Goal: Task Accomplishment & Management: Manage account settings

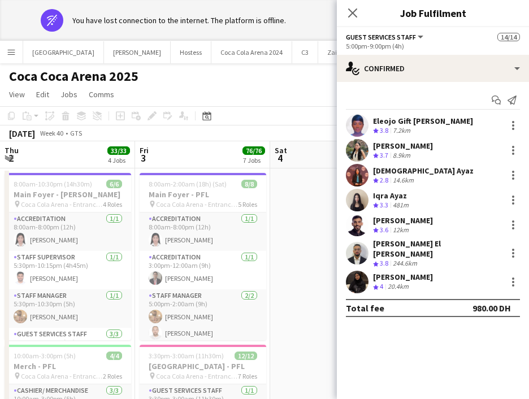
scroll to position [0, 241]
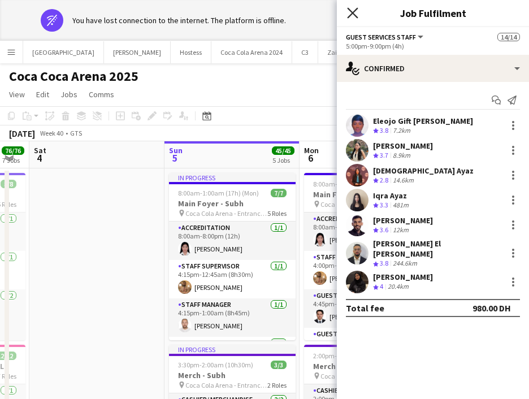
click at [349, 12] on icon "Close pop-in" at bounding box center [352, 12] width 11 height 11
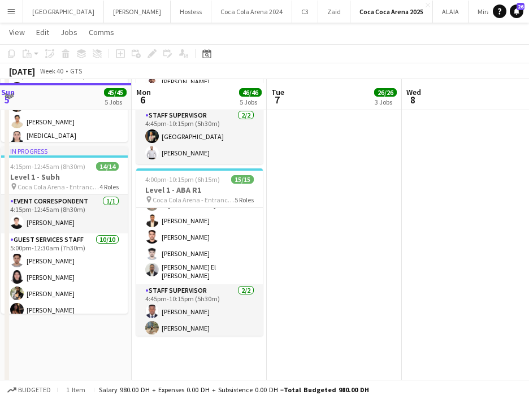
scroll to position [654, 0]
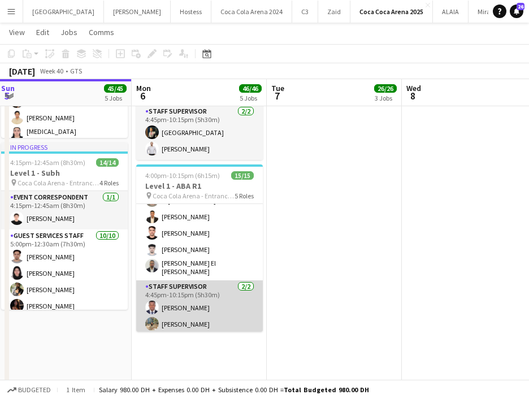
click at [195, 324] on app-card-role "Staff Supervisor [DATE] 4:45pm-10:15pm (5h30m) [PERSON_NAME] [PERSON_NAME]" at bounding box center [199, 307] width 127 height 55
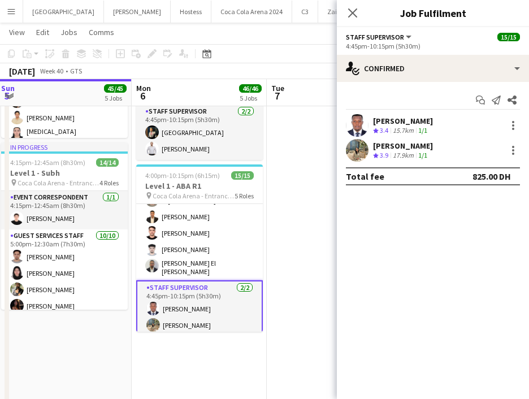
click at [357, 153] on app-user-avatar at bounding box center [357, 150] width 23 height 23
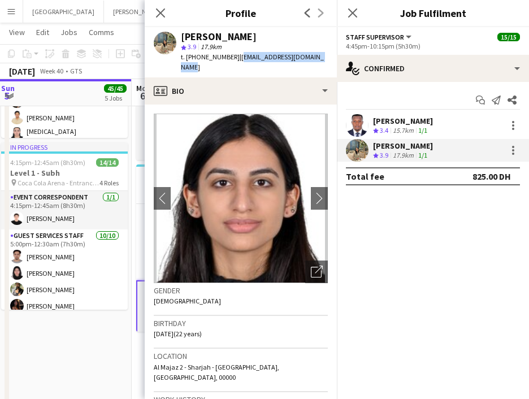
drag, startPoint x: 236, startPoint y: 57, endPoint x: 323, endPoint y: 63, distance: 87.3
click at [323, 63] on div "[PERSON_NAME] star 3.9 17.9km t. [PHONE_NUMBER] | [EMAIL_ADDRESS][DOMAIN_NAME]" at bounding box center [241, 52] width 192 height 50
copy span "[EMAIL_ADDRESS][DOMAIN_NAME]"
click at [515, 154] on div at bounding box center [514, 151] width 14 height 14
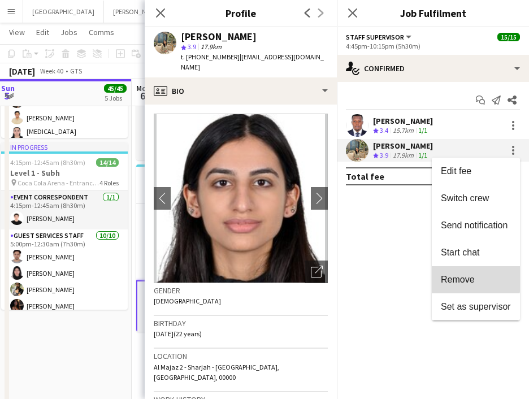
click at [453, 276] on span "Remove" at bounding box center [458, 280] width 34 height 10
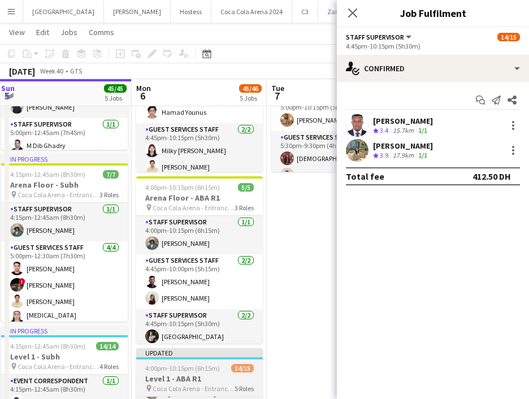
scroll to position [179, 0]
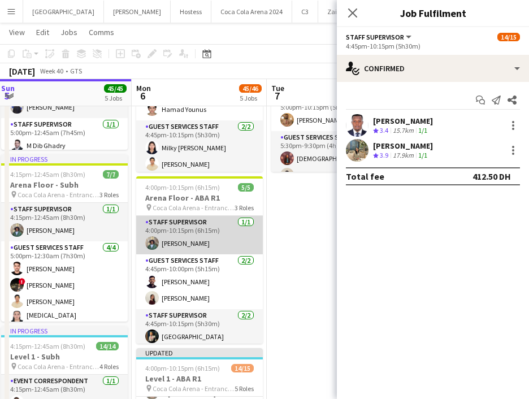
click at [206, 235] on app-card-role "Staff Supervisor [DATE] 4:00pm-10:15pm (6h15m) [PERSON_NAME]" at bounding box center [199, 235] width 127 height 38
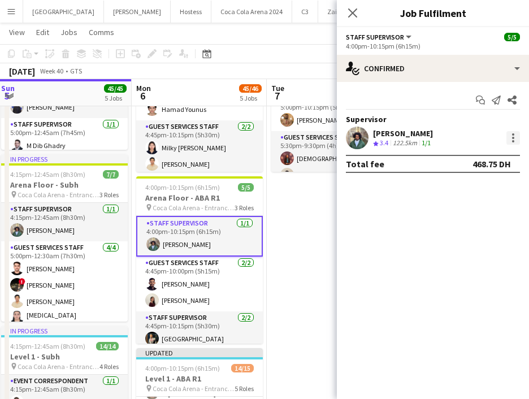
click at [511, 141] on div at bounding box center [514, 138] width 14 height 14
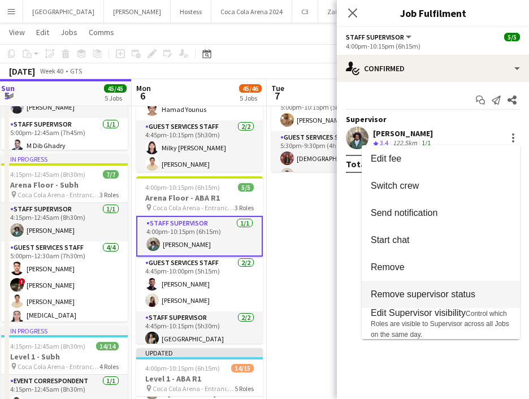
click at [381, 299] on span "Remove supervisor status" at bounding box center [423, 295] width 105 height 10
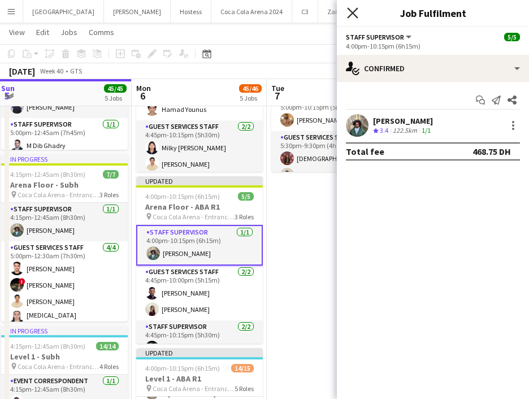
click at [351, 13] on icon "Close pop-in" at bounding box center [352, 12] width 11 height 11
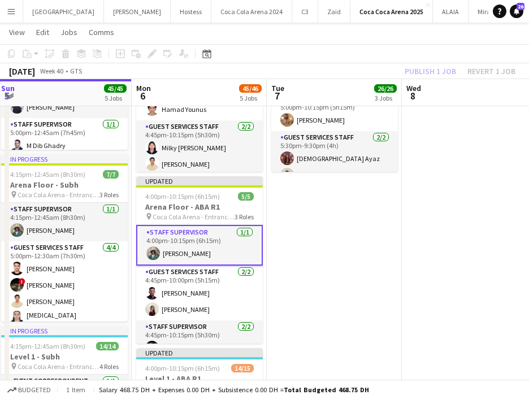
click at [420, 74] on div "Publish 1 job Revert 1 job" at bounding box center [460, 71] width 138 height 15
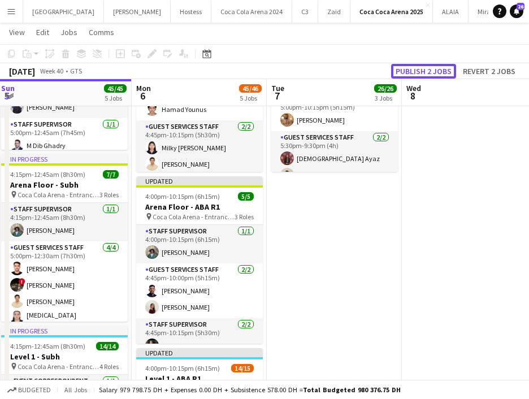
click at [420, 74] on button "Publish 2 jobs" at bounding box center [423, 71] width 65 height 15
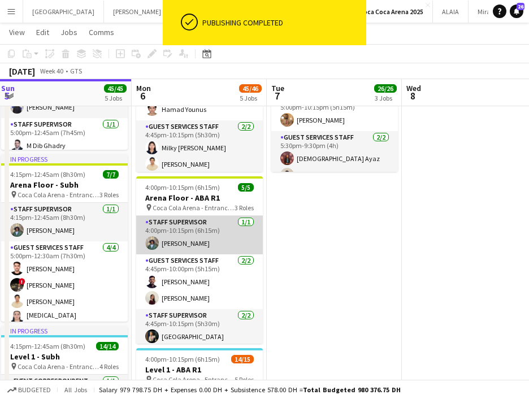
click at [187, 244] on app-card-role "Staff Supervisor [DATE] 4:00pm-10:15pm (6h15m) [PERSON_NAME]" at bounding box center [199, 235] width 127 height 38
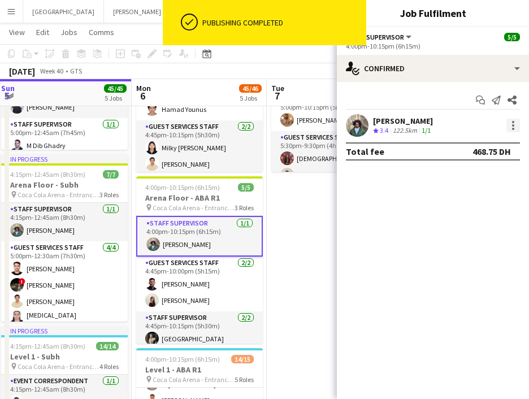
click at [517, 129] on div at bounding box center [514, 126] width 14 height 14
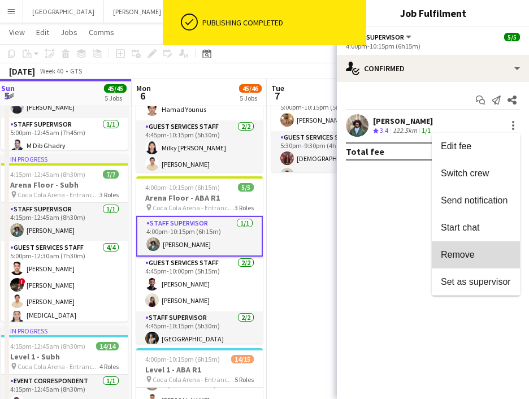
click at [461, 258] on span "Remove" at bounding box center [458, 255] width 34 height 10
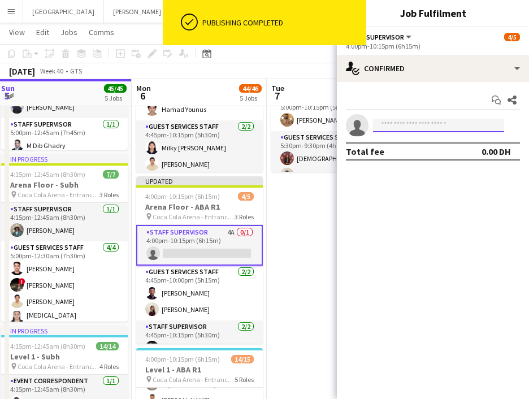
click at [411, 122] on input at bounding box center [438, 126] width 131 height 14
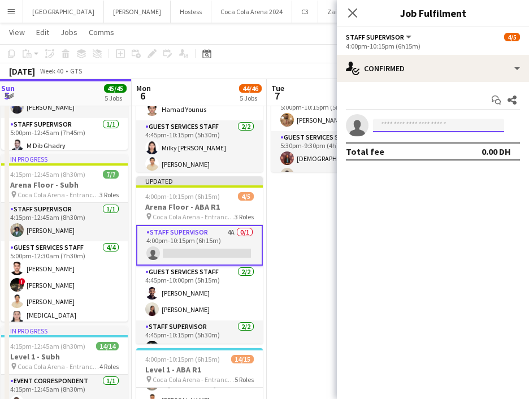
paste input "**********"
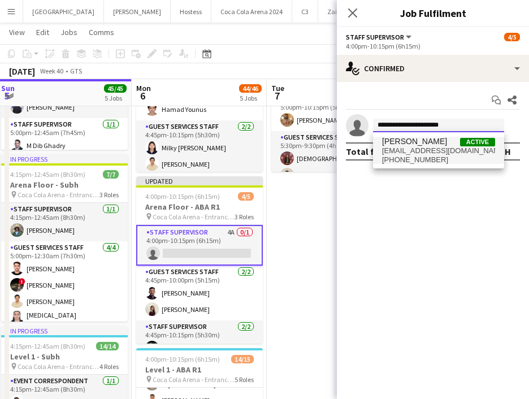
type input "**********"
click at [403, 154] on span "[EMAIL_ADDRESS][DOMAIN_NAME]" at bounding box center [438, 150] width 113 height 9
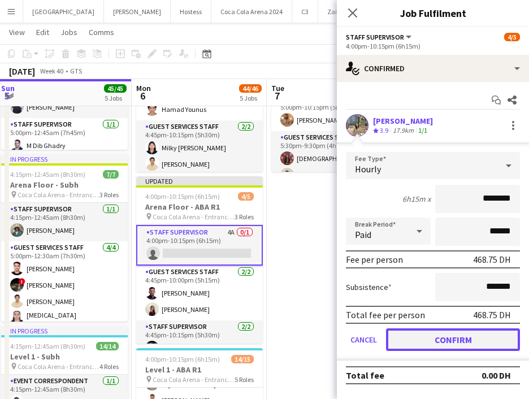
click at [466, 340] on button "Confirm" at bounding box center [453, 340] width 134 height 23
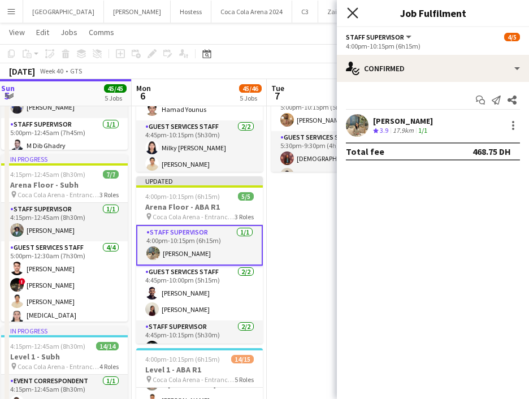
click at [351, 16] on icon "Close pop-in" at bounding box center [352, 12] width 11 height 11
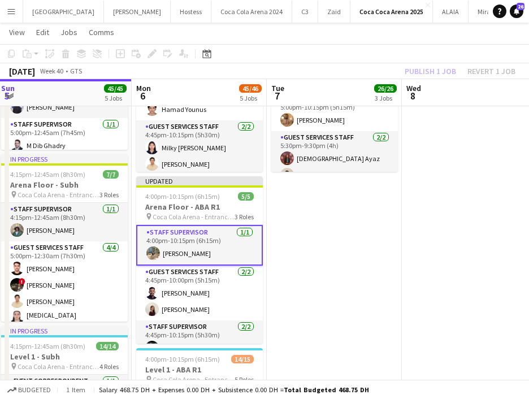
click at [421, 70] on div "Publish 1 job Revert 1 job" at bounding box center [460, 71] width 138 height 15
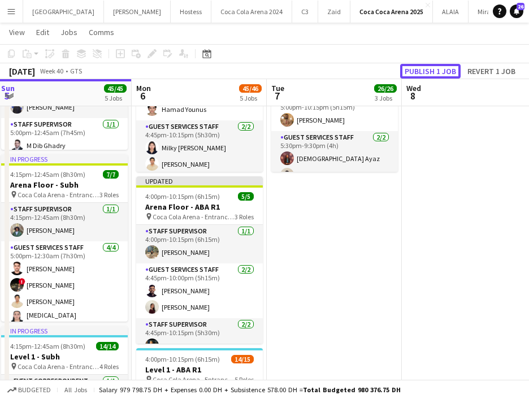
click at [421, 70] on button "Publish 1 job" at bounding box center [430, 71] width 61 height 15
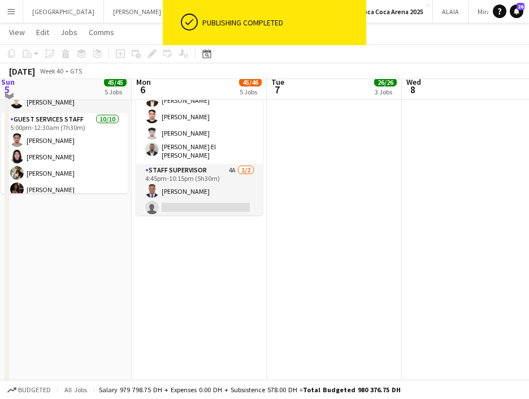
scroll to position [761, 0]
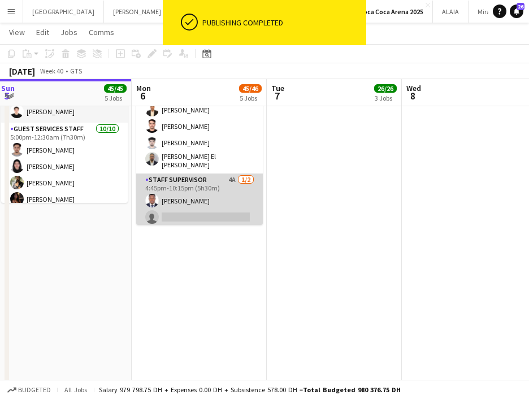
click at [191, 209] on app-card-role "Staff Supervisor 4A [DATE] 4:45pm-10:15pm (5h30m) [PERSON_NAME] single-neutral-…" at bounding box center [199, 201] width 127 height 55
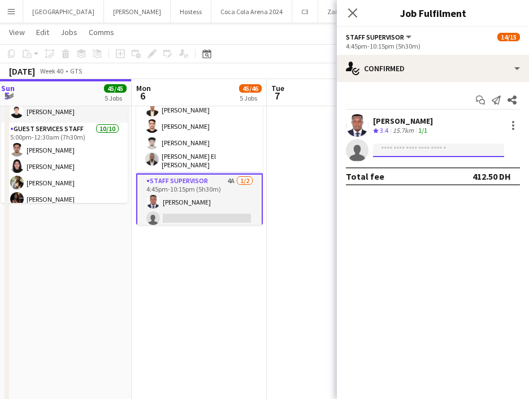
click at [394, 150] on input at bounding box center [438, 151] width 131 height 14
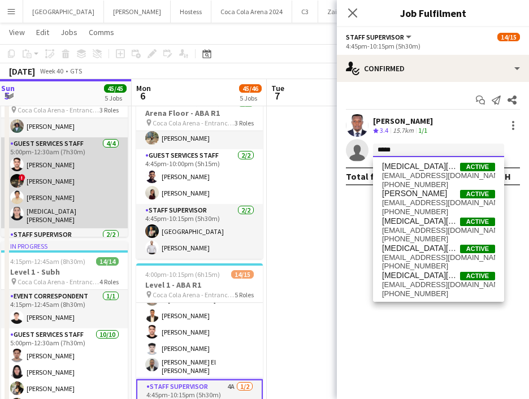
scroll to position [21, 0]
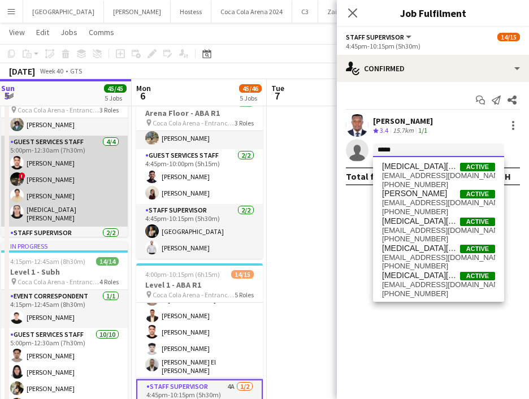
type input "*****"
click at [85, 204] on app-card-role "Guest Services Staff [DATE] 5:00pm-12:30am (7h30m) [PERSON_NAME] ! [PERSON_NAME…" at bounding box center [64, 181] width 127 height 91
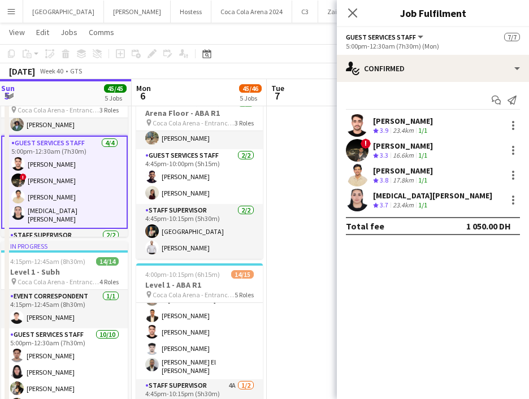
click at [357, 195] on app-user-avatar at bounding box center [357, 200] width 23 height 23
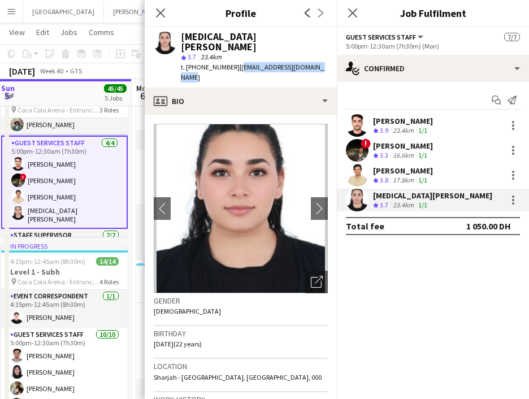
drag, startPoint x: 235, startPoint y: 57, endPoint x: 327, endPoint y: 55, distance: 92.2
click at [327, 55] on div "[MEDICAL_DATA][PERSON_NAME] star 3.7 23.4km t. [PHONE_NUMBER] | [EMAIL_ADDRESS]…" at bounding box center [241, 57] width 192 height 61
copy span "[EMAIL_ADDRESS][DOMAIN_NAME]"
click at [158, 4] on div "Close pop-in" at bounding box center [161, 13] width 32 height 26
click at [160, 14] on icon at bounding box center [160, 12] width 11 height 11
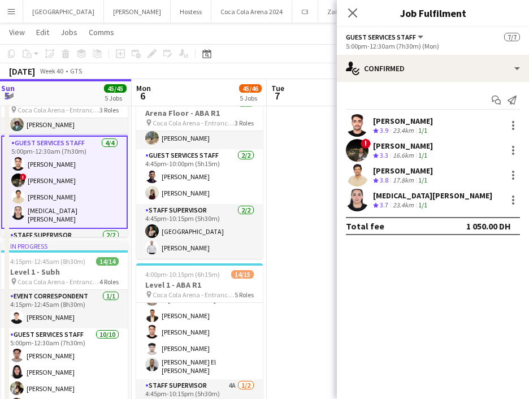
click at [358, 20] on div "Close pop-in" at bounding box center [353, 13] width 32 height 26
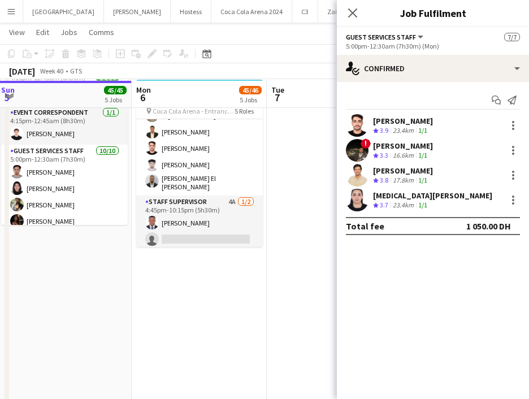
scroll to position [741, 0]
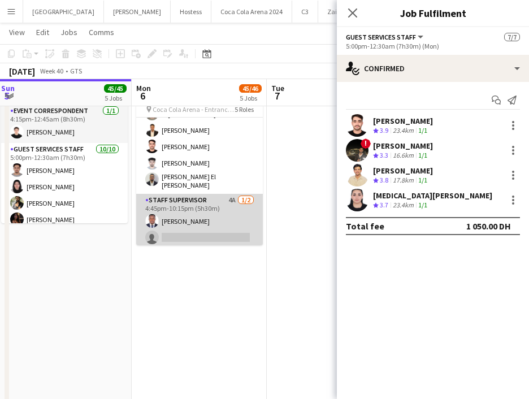
click at [200, 229] on app-card-role "Staff Supervisor 4A [DATE] 4:45pm-10:15pm (5h30m) [PERSON_NAME] single-neutral-…" at bounding box center [199, 221] width 127 height 55
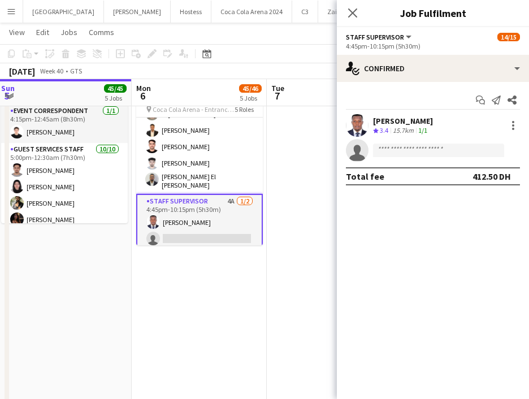
click at [200, 229] on app-card-role "Staff Supervisor 4A [DATE] 4:45pm-10:15pm (5h30m) [PERSON_NAME] single-neutral-…" at bounding box center [199, 222] width 127 height 57
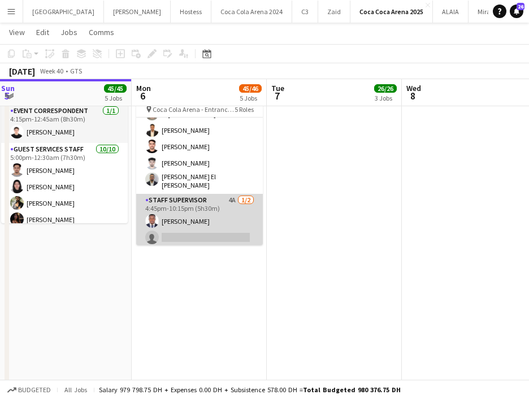
click at [178, 235] on app-card-role "Staff Supervisor 4A [DATE] 4:45pm-10:15pm (5h30m) [PERSON_NAME] single-neutral-…" at bounding box center [199, 221] width 127 height 55
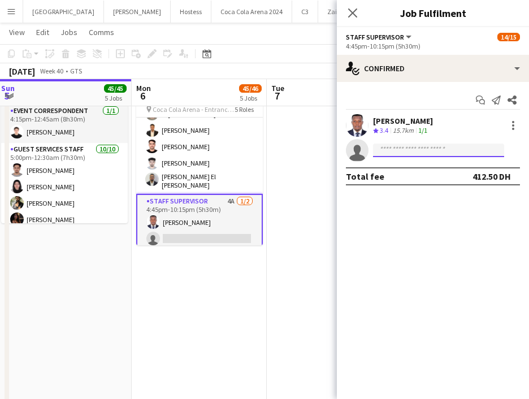
click at [396, 150] on input at bounding box center [438, 151] width 131 height 14
paste input "**********"
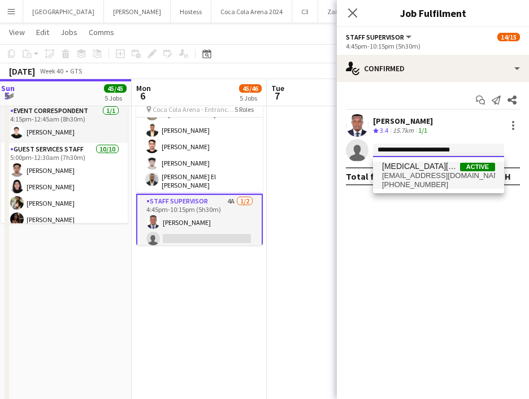
type input "**********"
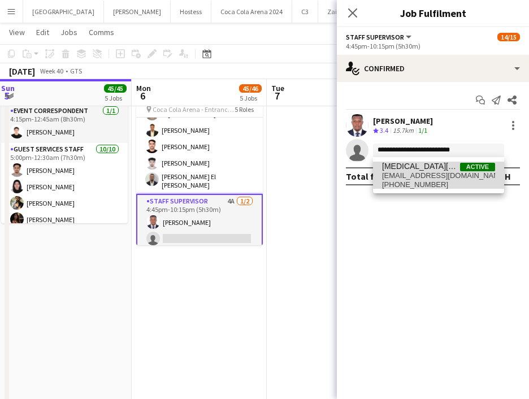
click at [394, 176] on span "[EMAIL_ADDRESS][DOMAIN_NAME]" at bounding box center [438, 175] width 113 height 9
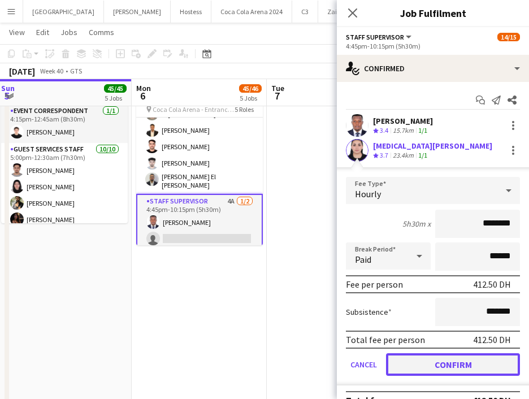
click at [424, 360] on button "Confirm" at bounding box center [453, 364] width 134 height 23
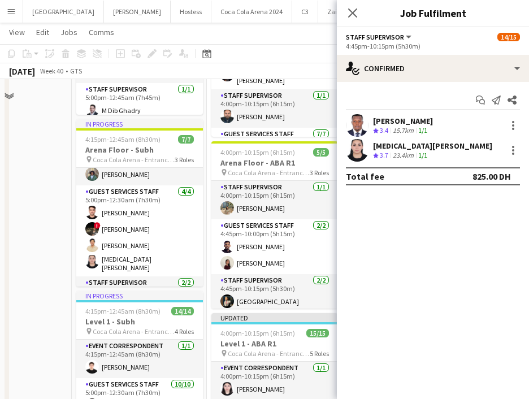
scroll to position [566, 0]
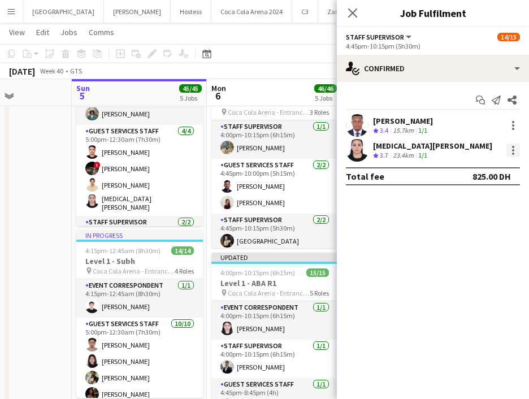
click at [510, 154] on div at bounding box center [514, 151] width 14 height 14
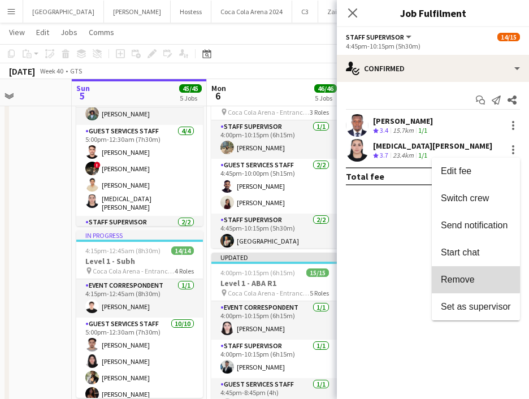
click at [470, 276] on span "Remove" at bounding box center [458, 280] width 34 height 10
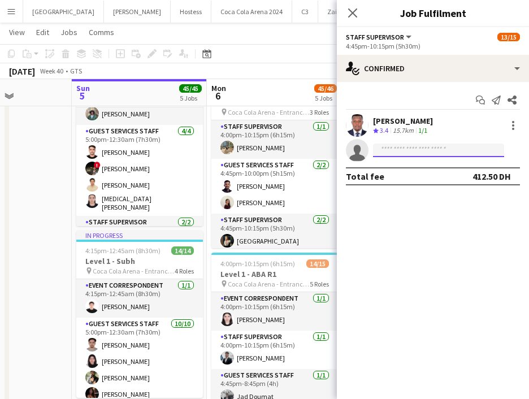
click at [413, 150] on input at bounding box center [438, 151] width 131 height 14
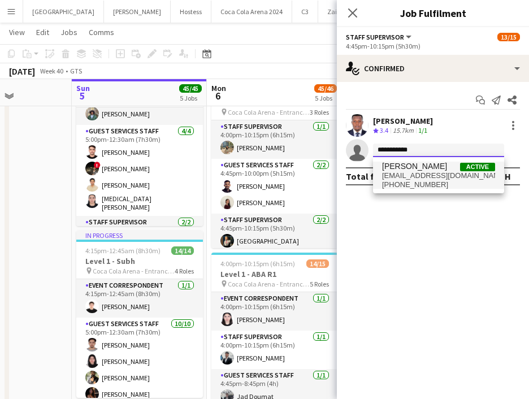
type input "**********"
click at [430, 169] on span "[PERSON_NAME]" at bounding box center [414, 167] width 65 height 10
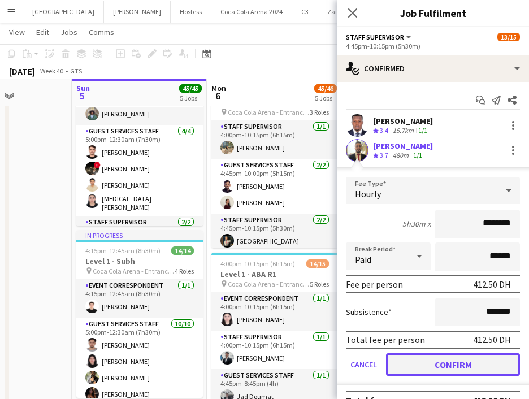
click at [444, 369] on button "Confirm" at bounding box center [453, 364] width 134 height 23
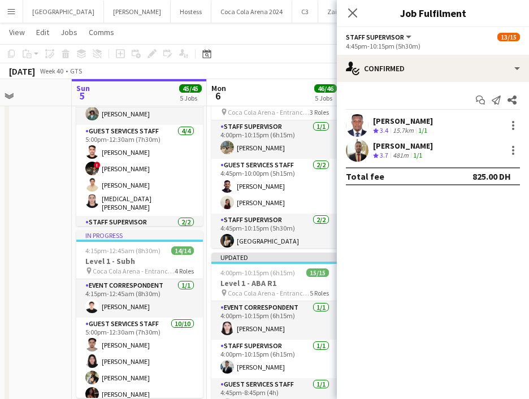
click at [358, 151] on app-user-avatar at bounding box center [357, 150] width 23 height 23
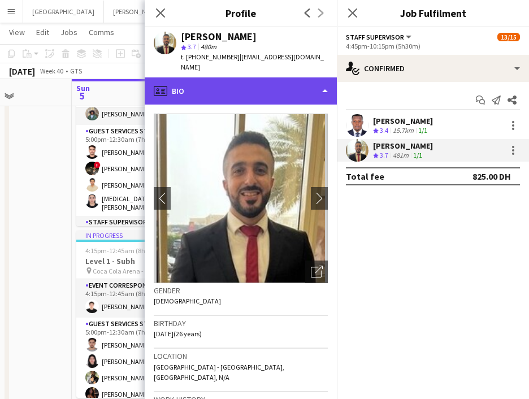
click at [209, 77] on div "profile Bio" at bounding box center [241, 90] width 192 height 27
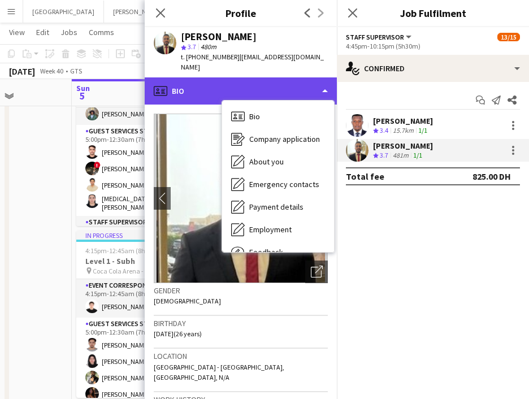
click at [183, 80] on div "profile Bio" at bounding box center [241, 90] width 192 height 27
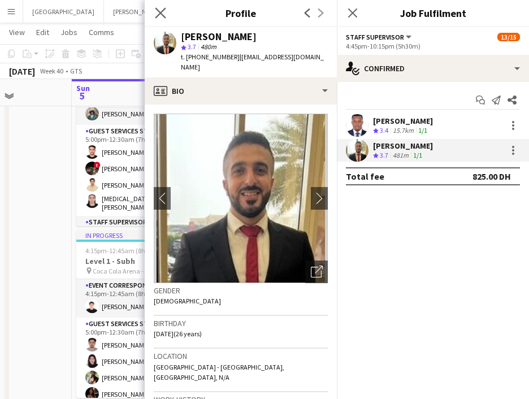
click at [160, 6] on app-icon "Close pop-in" at bounding box center [161, 13] width 16 height 16
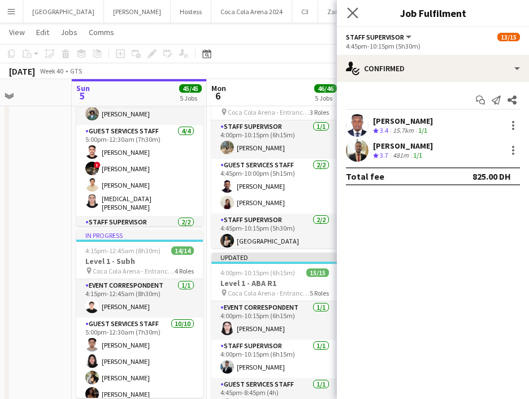
click at [351, 18] on app-icon "Close pop-in" at bounding box center [353, 13] width 16 height 16
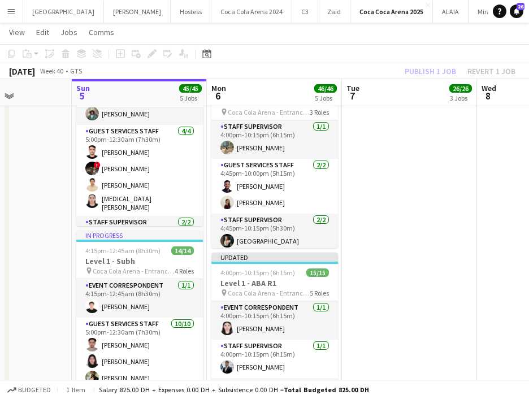
click at [412, 66] on div "Publish 1 job Revert 1 job" at bounding box center [460, 71] width 138 height 15
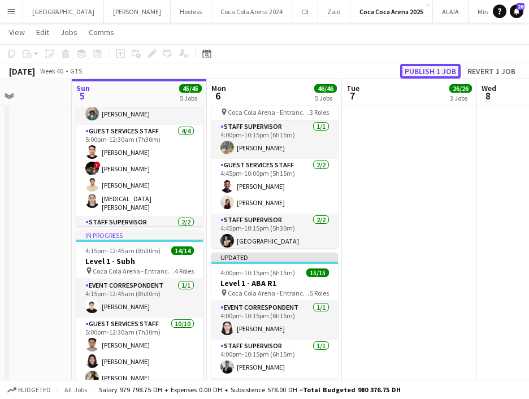
click at [415, 68] on button "Publish 1 job" at bounding box center [430, 71] width 61 height 15
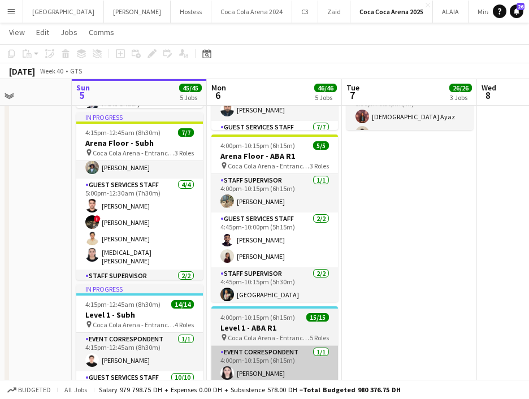
scroll to position [512, 0]
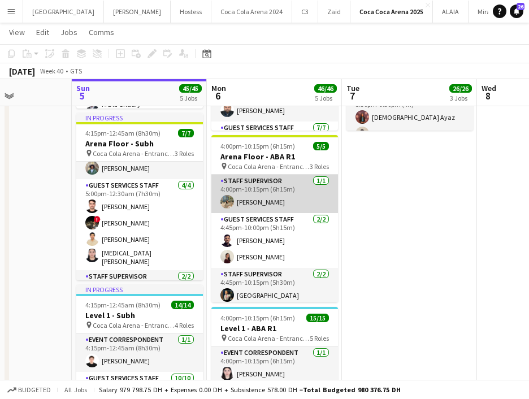
click at [303, 197] on app-card-role "Staff Supervisor [DATE] 4:00pm-10:15pm (6h15m) [PERSON_NAME]" at bounding box center [274, 194] width 127 height 38
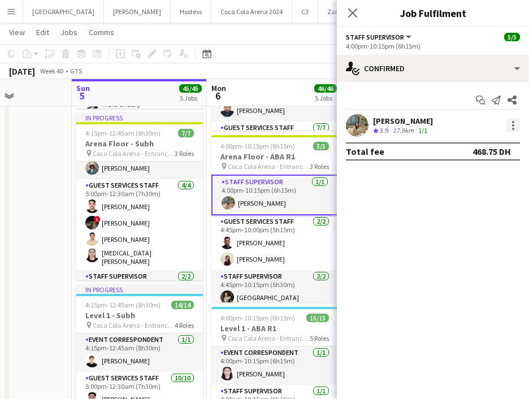
click at [513, 127] on div at bounding box center [514, 126] width 14 height 14
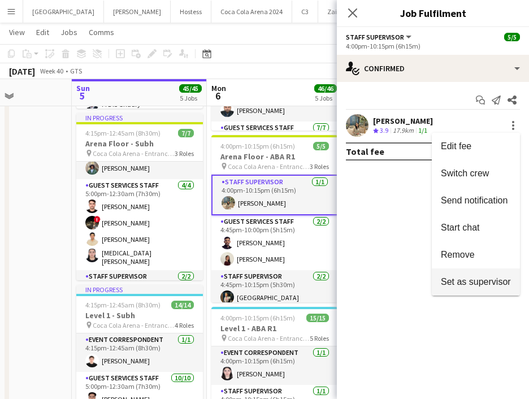
click at [459, 280] on span "Set as supervisor" at bounding box center [476, 282] width 70 height 10
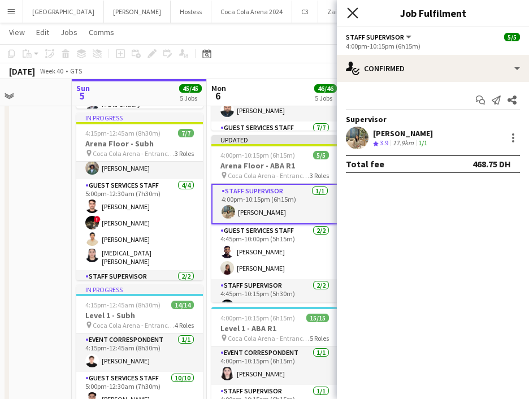
click at [351, 18] on icon "Close pop-in" at bounding box center [352, 12] width 11 height 11
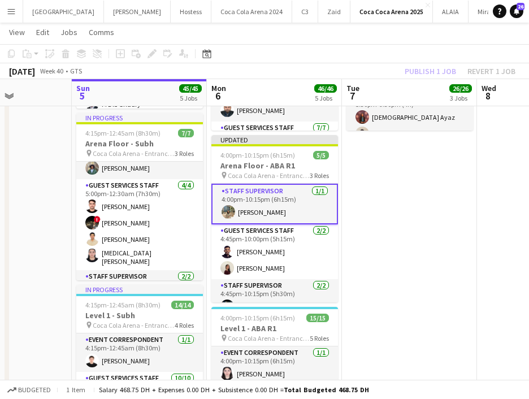
click at [419, 71] on div "Publish 1 job Revert 1 job" at bounding box center [460, 71] width 138 height 15
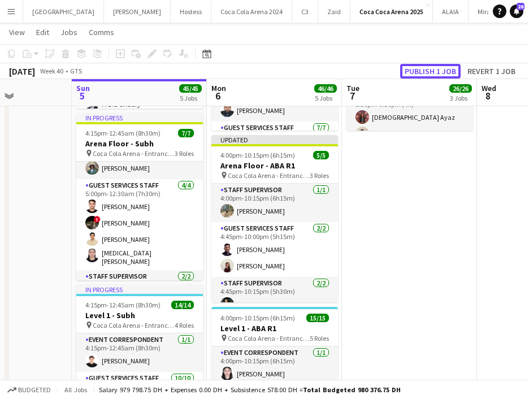
click at [419, 71] on button "Publish 1 job" at bounding box center [430, 71] width 61 height 15
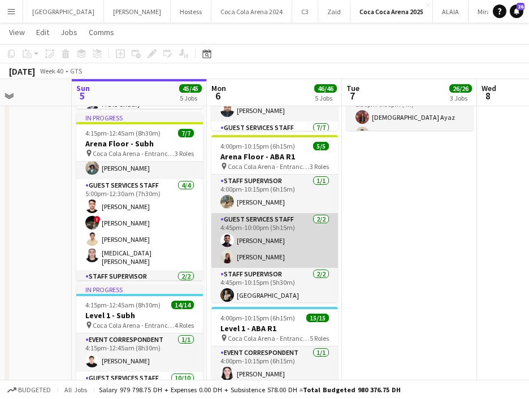
scroll to position [2, 0]
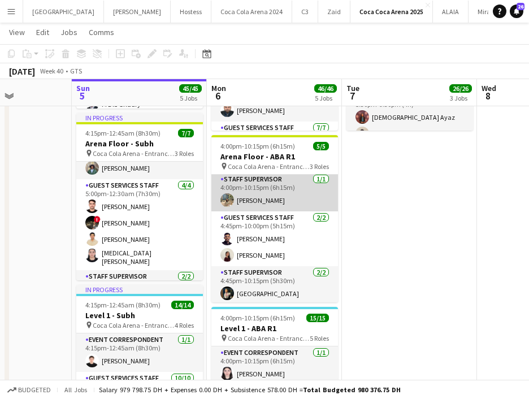
click at [236, 208] on app-card-role "Staff Supervisor [DATE] 4:00pm-10:15pm (6h15m) [PERSON_NAME]" at bounding box center [274, 192] width 127 height 38
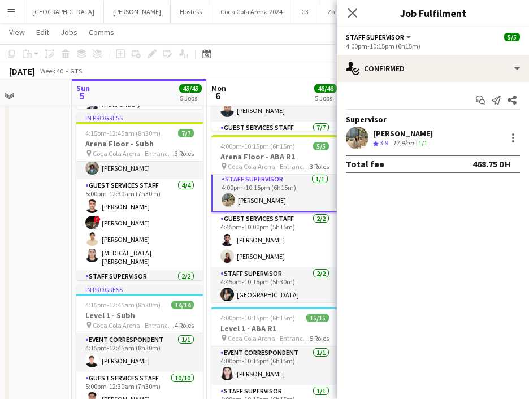
click at [352, 149] on div at bounding box center [357, 138] width 23 height 23
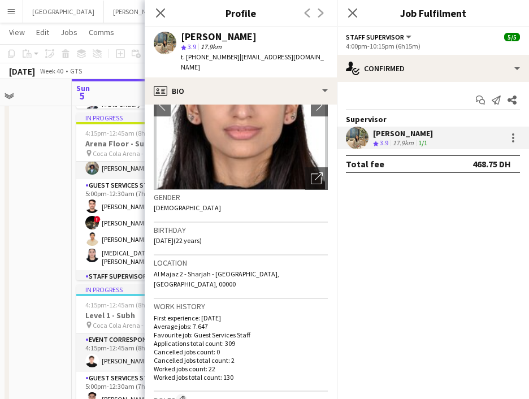
scroll to position [0, 0]
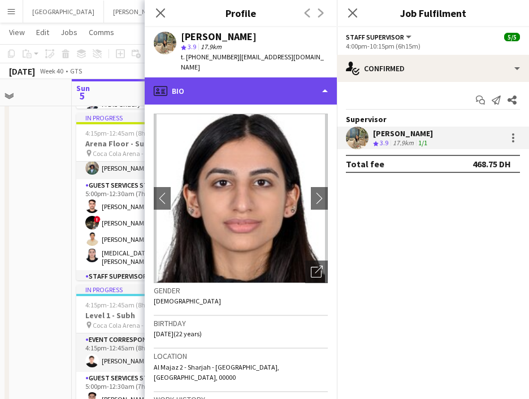
click at [209, 80] on div "profile Bio" at bounding box center [241, 90] width 192 height 27
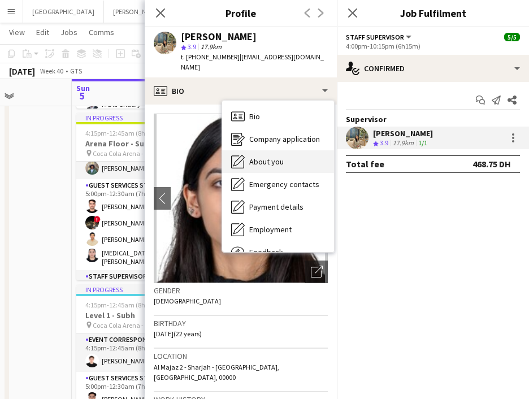
click at [270, 157] on span "About you" at bounding box center [266, 162] width 34 height 10
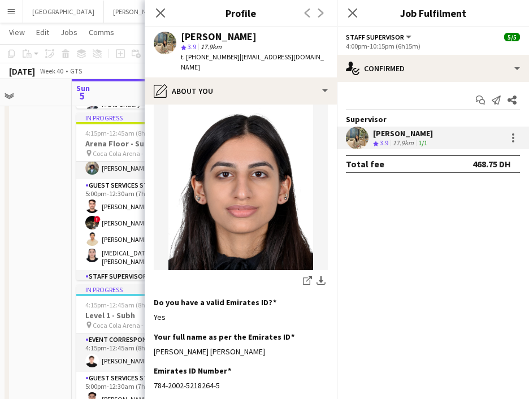
scroll to position [238, 0]
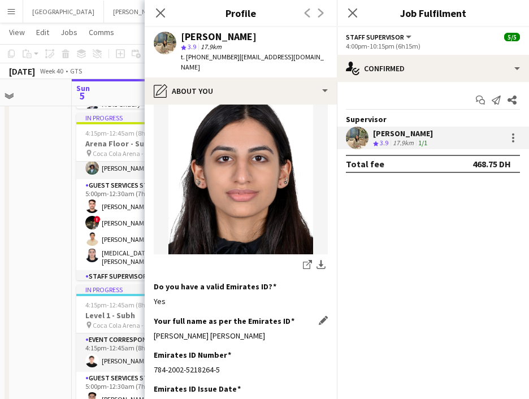
drag, startPoint x: 155, startPoint y: 303, endPoint x: 280, endPoint y: 304, distance: 125.0
click at [280, 331] on div "[PERSON_NAME] [PERSON_NAME]" at bounding box center [241, 336] width 174 height 10
copy div "[PERSON_NAME] [PERSON_NAME]"
click at [159, 11] on icon at bounding box center [160, 12] width 11 height 11
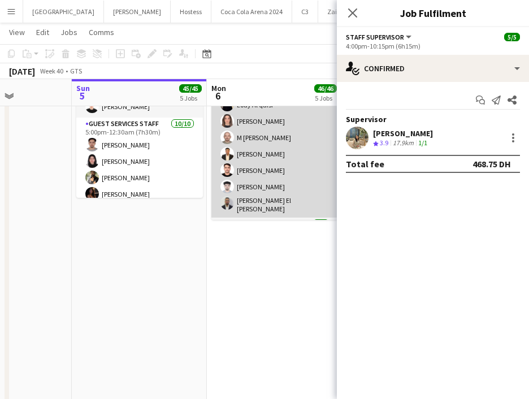
scroll to position [228, 0]
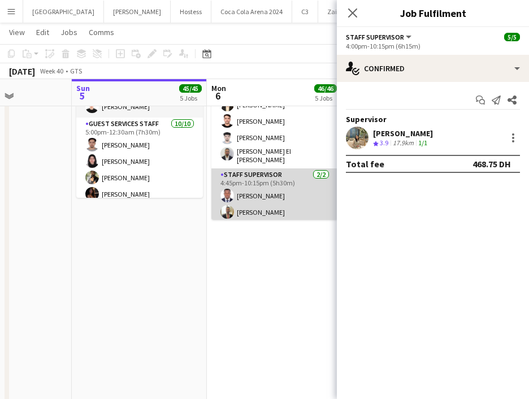
click at [248, 204] on app-card-role "Staff Supervisor [DATE] 4:45pm-10:15pm (5h30m) [PERSON_NAME] [PERSON_NAME]" at bounding box center [274, 196] width 127 height 55
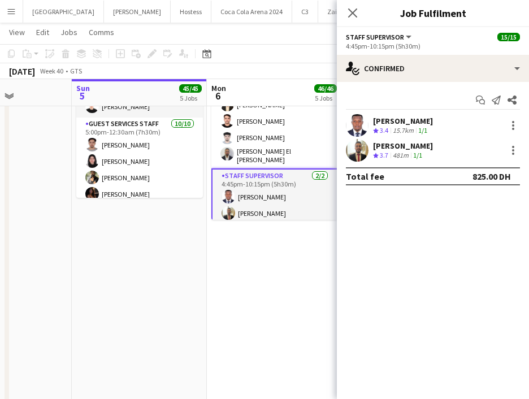
scroll to position [20, 0]
click at [355, 153] on app-user-avatar at bounding box center [357, 150] width 23 height 23
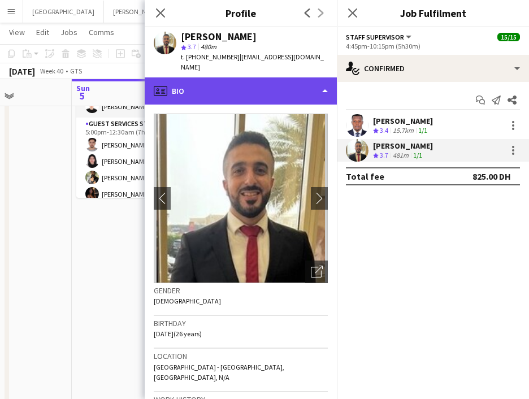
click at [220, 85] on div "profile Bio" at bounding box center [241, 90] width 192 height 27
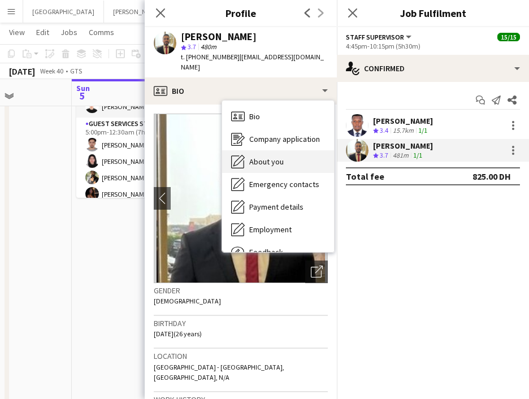
click at [240, 155] on icon "About you" at bounding box center [238, 162] width 14 height 14
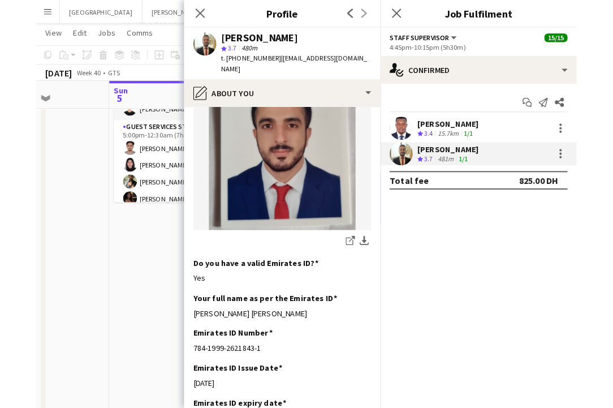
scroll to position [229, 0]
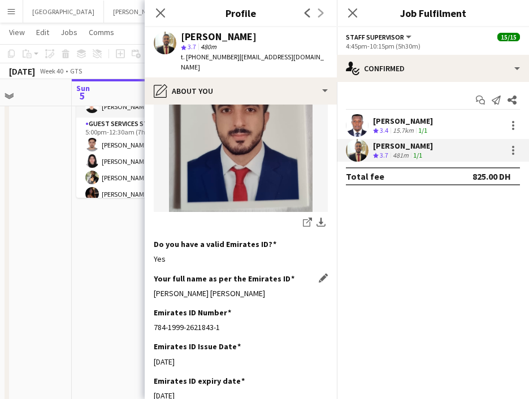
drag, startPoint x: 152, startPoint y: 271, endPoint x: 291, endPoint y: 271, distance: 139.1
click at [291, 271] on app-section-data-types "Bio Edit this field Im [DEMOGRAPHIC_DATA]. I always commit my focus and energy …" at bounding box center [241, 252] width 192 height 295
copy div "[PERSON_NAME] [PERSON_NAME]"
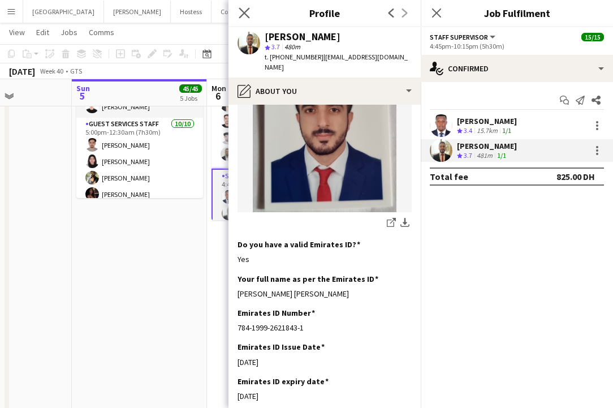
click at [248, 18] on icon "Close pop-in" at bounding box center [244, 12] width 11 height 11
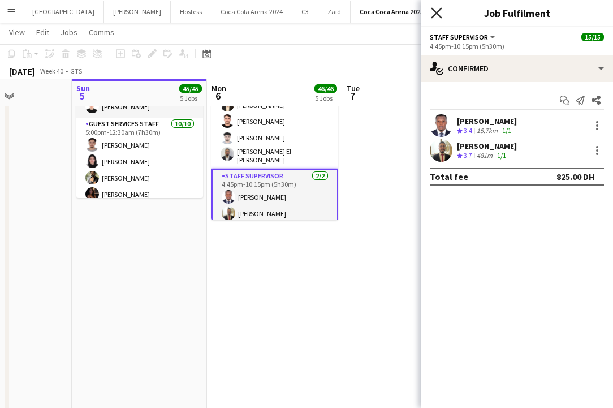
click at [432, 13] on icon "Close pop-in" at bounding box center [436, 12] width 11 height 11
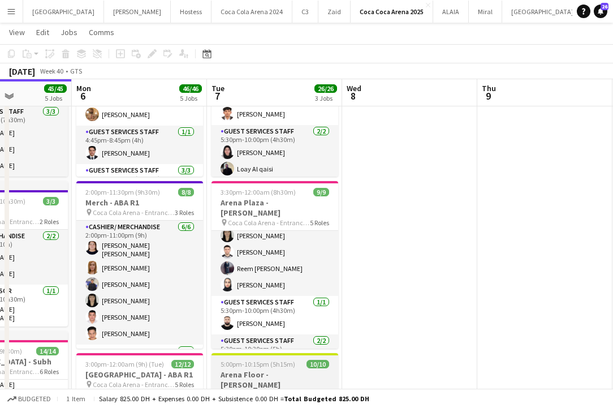
scroll to position [130, 0]
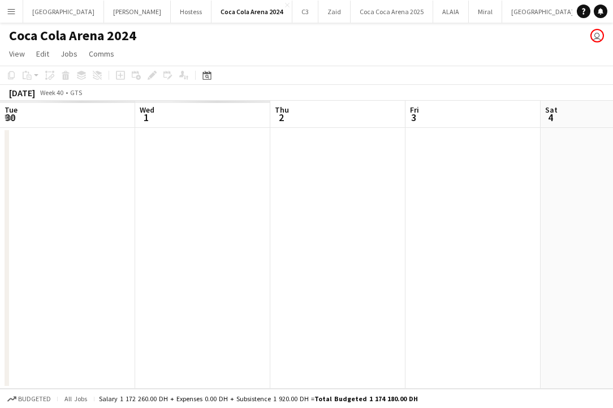
scroll to position [0, 290]
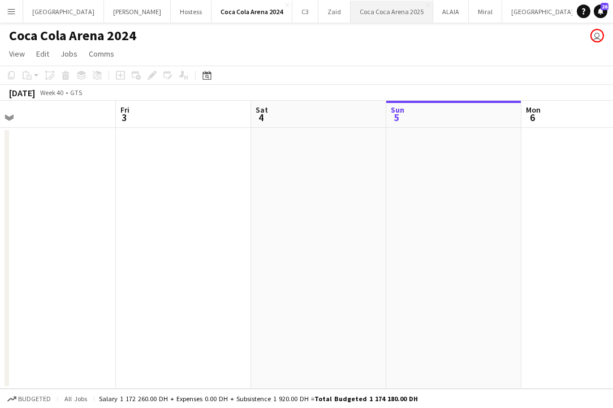
click at [351, 15] on button "Coca Coca Arena 2025 Close" at bounding box center [392, 12] width 83 height 22
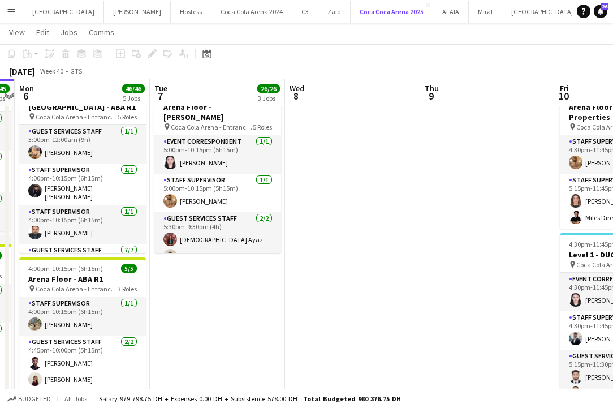
scroll to position [11, 0]
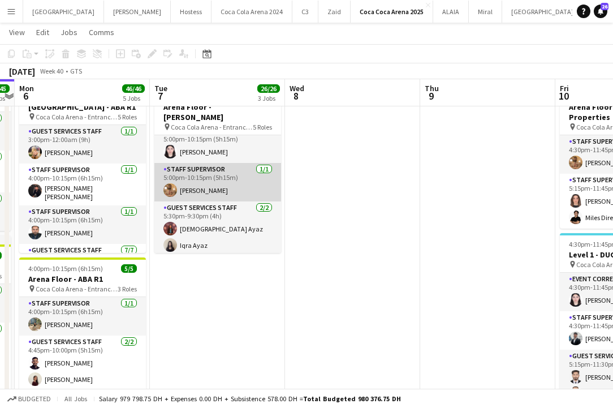
click at [251, 173] on app-card-role "Staff Supervisor 1/1 5:00pm-10:15pm (5h15m) Mohamed Zogbour" at bounding box center [217, 182] width 127 height 38
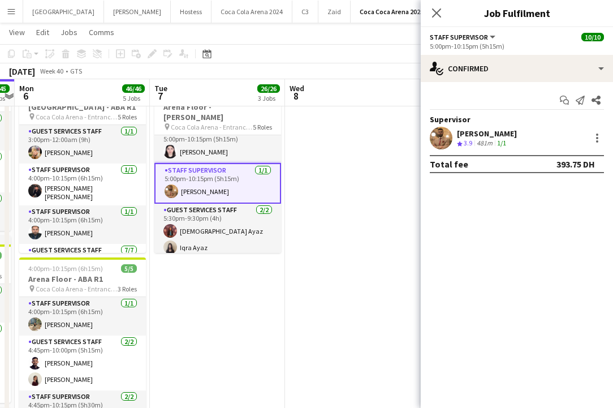
click at [437, 134] on app-user-avatar at bounding box center [441, 138] width 23 height 23
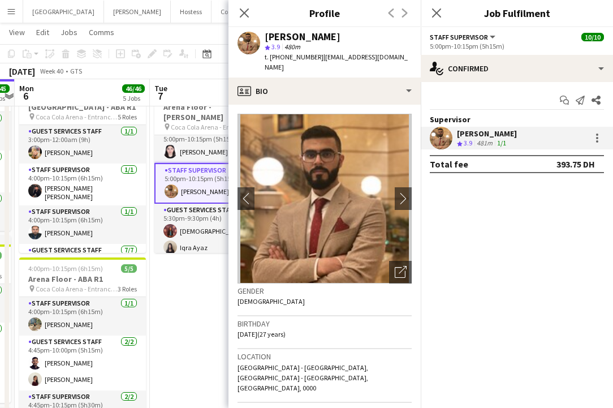
drag, startPoint x: 320, startPoint y: 55, endPoint x: 358, endPoint y: 74, distance: 42.5
click at [358, 74] on div "Mohamed Zogbour star 3.9 480m t. +971505387212 | mo7ammed.zoghbor@hotmail.com" at bounding box center [324, 52] width 192 height 50
click at [246, 8] on icon "Close pop-in" at bounding box center [244, 12] width 11 height 11
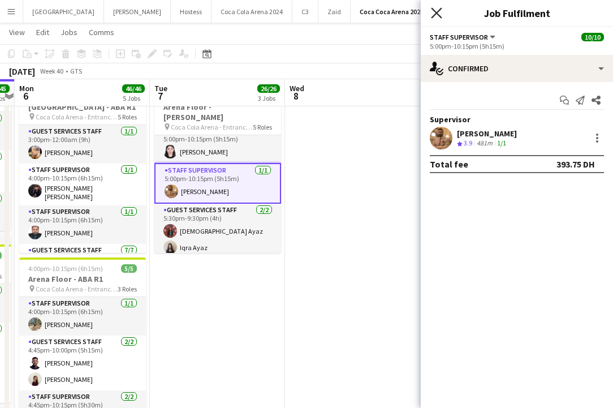
click at [438, 16] on icon "Close pop-in" at bounding box center [436, 12] width 11 height 11
